Goal: Information Seeking & Learning: Learn about a topic

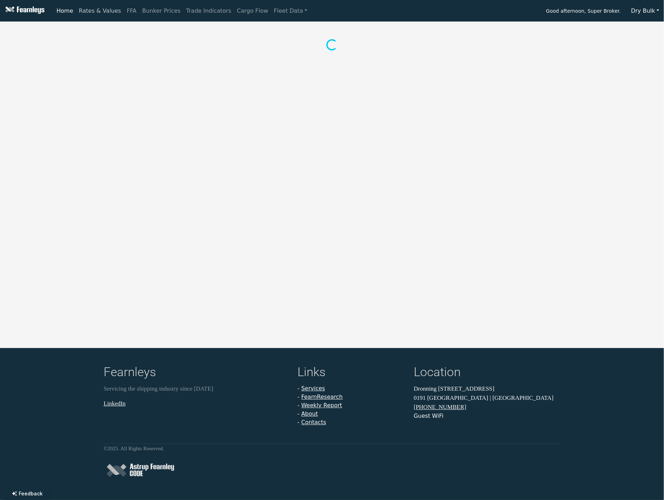
click at [102, 14] on link "Rates & Values" at bounding box center [100, 11] width 48 height 14
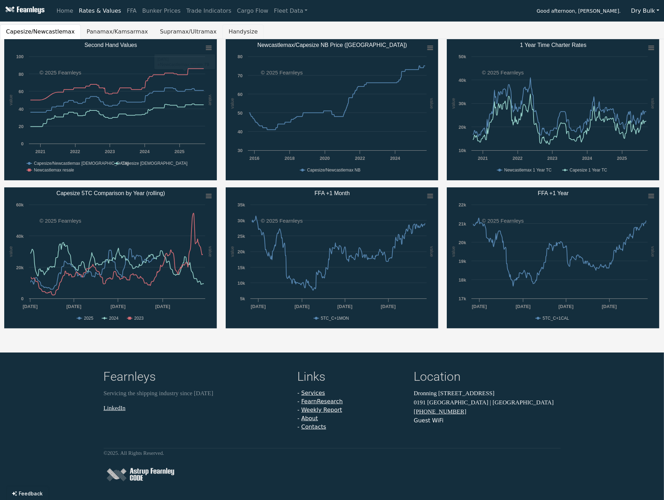
click at [224, 29] on button "Handysize" at bounding box center [243, 31] width 41 height 15
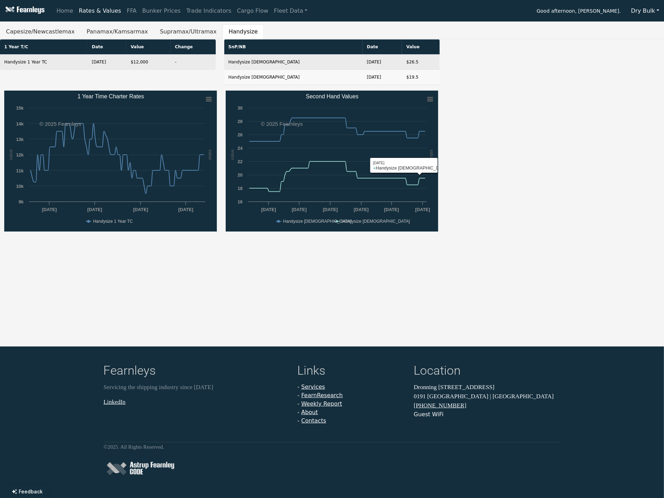
click at [511, 154] on div "Created with Highcharts 11.4.8 value value Chart context menu 1 Year Time Chart…" at bounding box center [332, 165] width 664 height 148
click at [397, 99] on rect "Second Hand Values" at bounding box center [332, 161] width 213 height 141
click at [396, 101] on rect "Second Hand Values" at bounding box center [332, 161] width 213 height 141
